Goal: Task Accomplishment & Management: Manage account settings

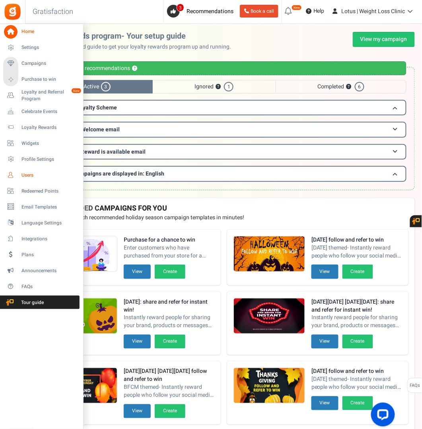
click at [26, 174] on span "Users" at bounding box center [49, 175] width 56 height 7
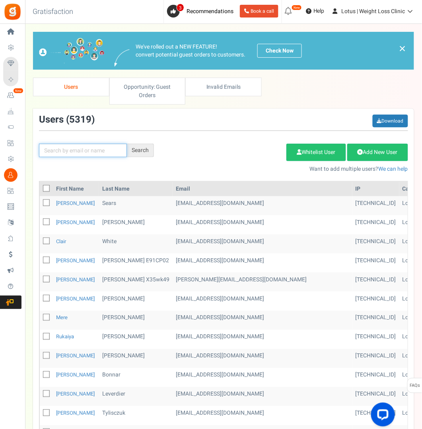
click at [81, 145] on input "text" at bounding box center [83, 151] width 88 height 14
type input "[PERSON_NAME]"
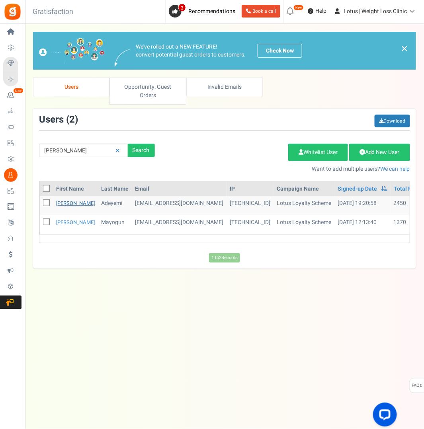
click at [64, 202] on link "[PERSON_NAME]" at bounding box center [75, 203] width 39 height 8
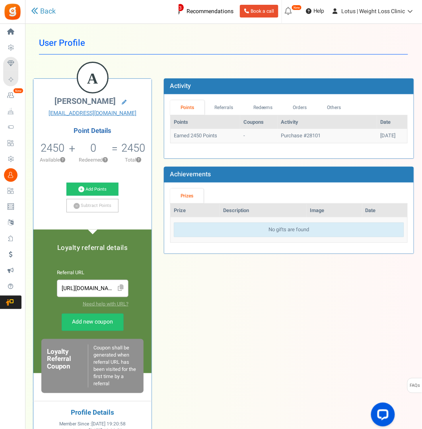
drag, startPoint x: 117, startPoint y: 100, endPoint x: 53, endPoint y: 101, distance: 63.7
click at [53, 101] on h2 "[PERSON_NAME]" at bounding box center [92, 102] width 106 height 11
copy span "[PERSON_NAME]"
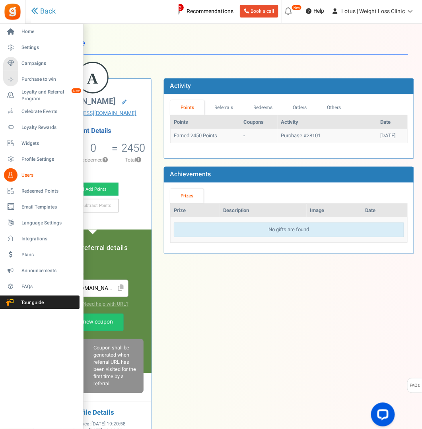
click at [27, 175] on span "Users" at bounding box center [49, 175] width 56 height 7
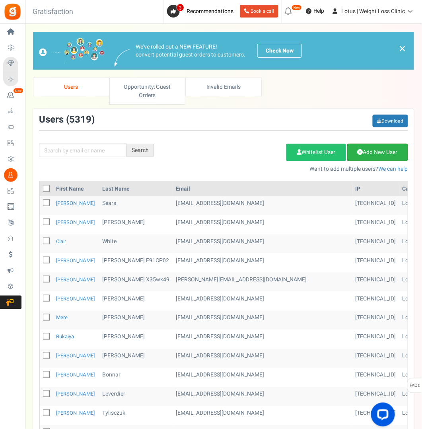
click at [374, 153] on link "Add New User" at bounding box center [378, 153] width 61 height 18
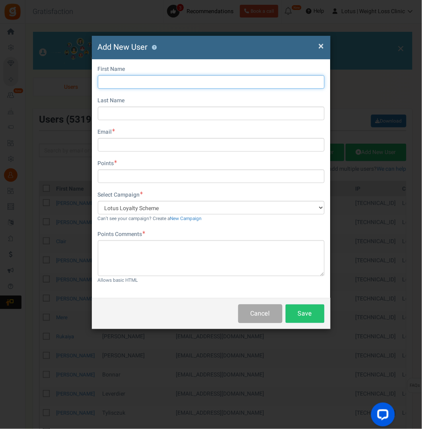
click at [125, 86] on input "text" at bounding box center [211, 82] width 227 height 14
paste input "[PERSON_NAME]"
type input "[PERSON_NAME]"
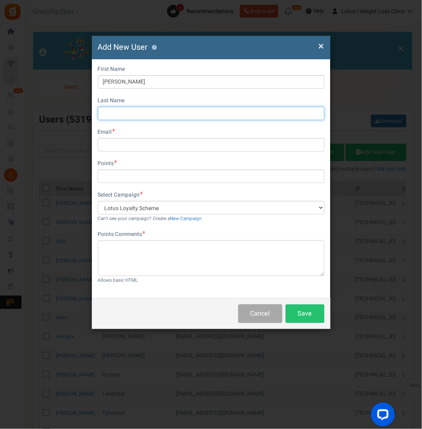
click at [126, 114] on input "text" at bounding box center [211, 114] width 227 height 14
paste input "[PERSON_NAME]"
type input "[PERSON_NAME]"
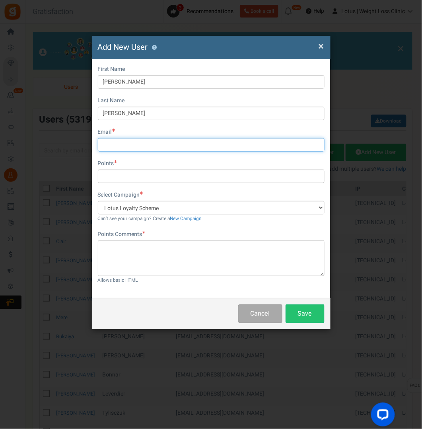
click at [129, 145] on input "text" at bounding box center [211, 145] width 227 height 14
paste input "[EMAIL_ADDRESS][DOMAIN_NAME]"
type input "[EMAIL_ADDRESS][DOMAIN_NAME]"
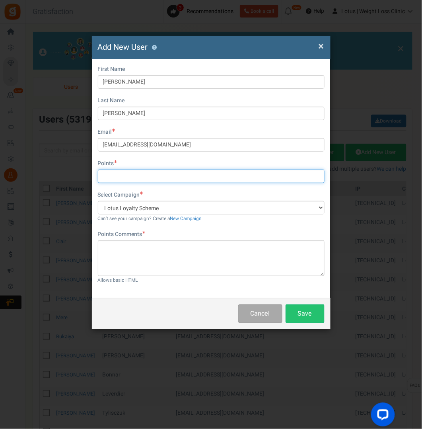
click at [118, 178] on input "text" at bounding box center [211, 177] width 227 height 14
type input "2450"
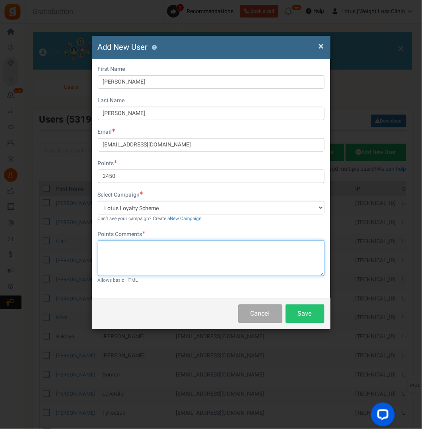
click at [176, 248] on textarea at bounding box center [211, 258] width 227 height 36
type textarea "Duplicate account for email change"
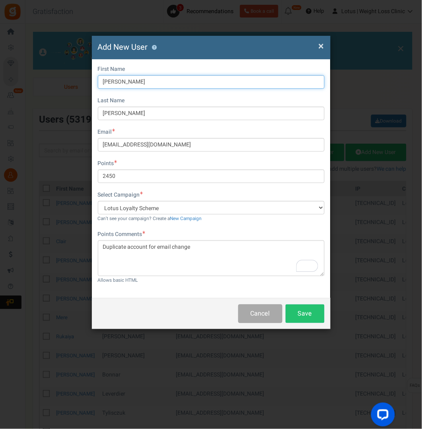
drag, startPoint x: 154, startPoint y: 83, endPoint x: 125, endPoint y: 80, distance: 29.2
click at [125, 80] on input "[PERSON_NAME]" at bounding box center [211, 82] width 227 height 14
type input "[PERSON_NAME]"
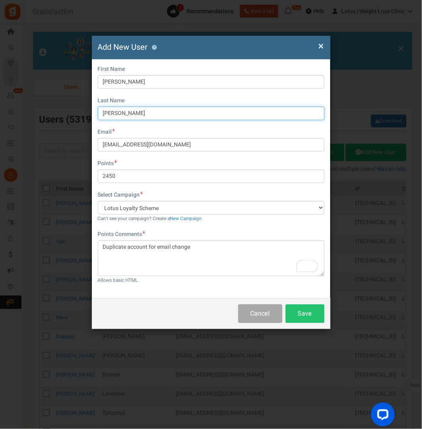
drag, startPoint x: 125, startPoint y: 114, endPoint x: 98, endPoint y: 112, distance: 26.7
click at [98, 112] on input "[PERSON_NAME]" at bounding box center [211, 114] width 227 height 14
type input "Adeyemi"
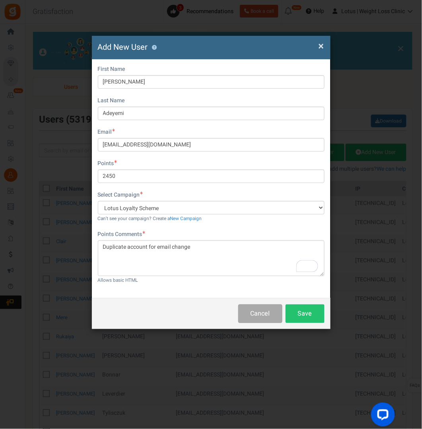
click at [200, 133] on div "Email [EMAIL_ADDRESS][DOMAIN_NAME]" at bounding box center [211, 139] width 227 height 23
click at [312, 313] on button "Save" at bounding box center [305, 314] width 39 height 19
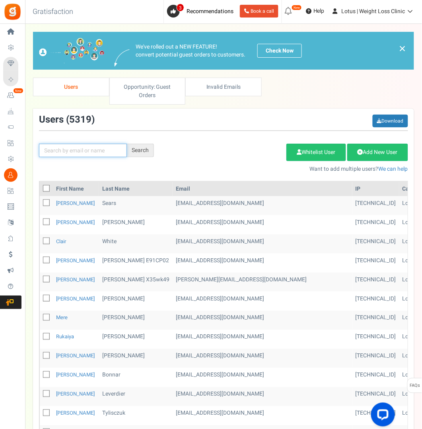
click at [70, 152] on input "text" at bounding box center [83, 151] width 88 height 14
paste input "[PERSON_NAME]"
type input "[PERSON_NAME]"
click at [135, 148] on div "Search" at bounding box center [140, 151] width 27 height 14
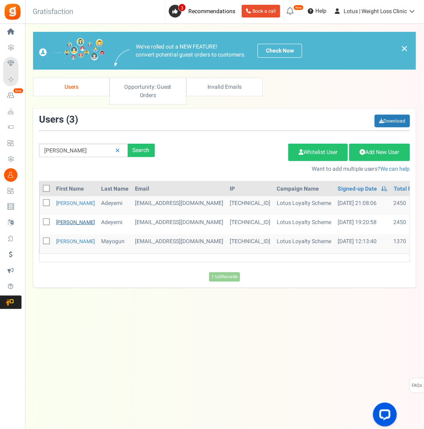
click at [64, 219] on link "[PERSON_NAME]" at bounding box center [75, 223] width 39 height 8
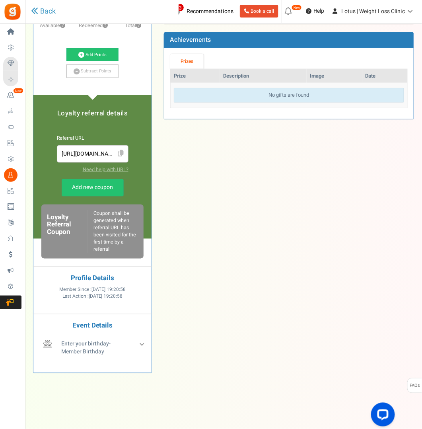
scroll to position [146, 0]
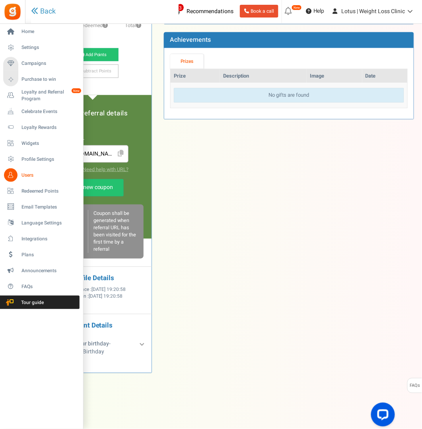
click at [33, 176] on span "Users" at bounding box center [49, 175] width 56 height 7
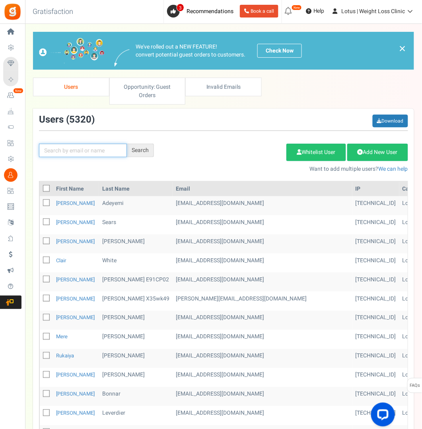
click at [92, 148] on input "text" at bounding box center [83, 151] width 88 height 14
paste input "[PERSON_NAME]"
type input "[PERSON_NAME]"
click at [150, 152] on div "Search" at bounding box center [140, 151] width 27 height 14
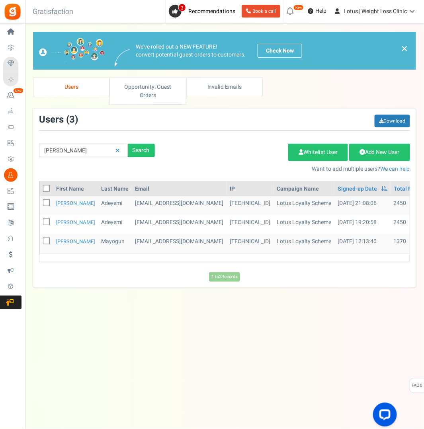
click at [45, 221] on icon at bounding box center [46, 222] width 5 height 5
click at [40, 221] on input "checkbox" at bounding box center [37, 222] width 5 height 5
checkbox input "true"
click at [257, 154] on link "Delete Selected Users" at bounding box center [248, 153] width 78 height 18
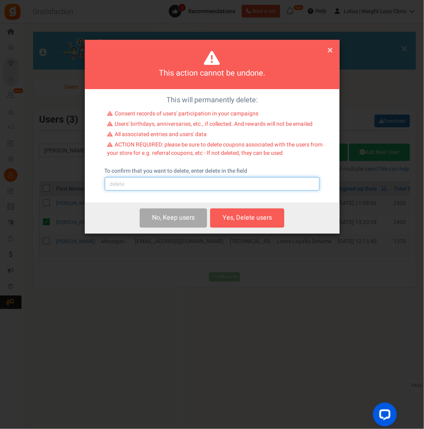
click at [141, 184] on input "text" at bounding box center [212, 184] width 215 height 14
type input "delete"
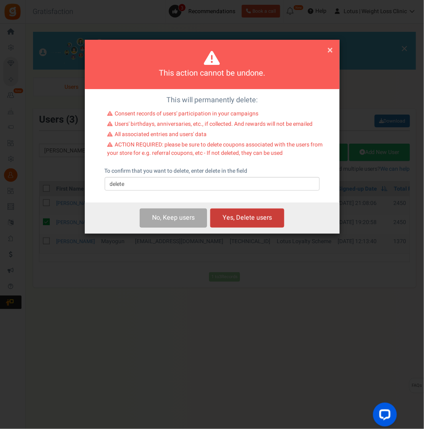
click at [253, 214] on button "Yes, Delete users" at bounding box center [247, 218] width 74 height 19
